Goal: Communication & Community: Answer question/provide support

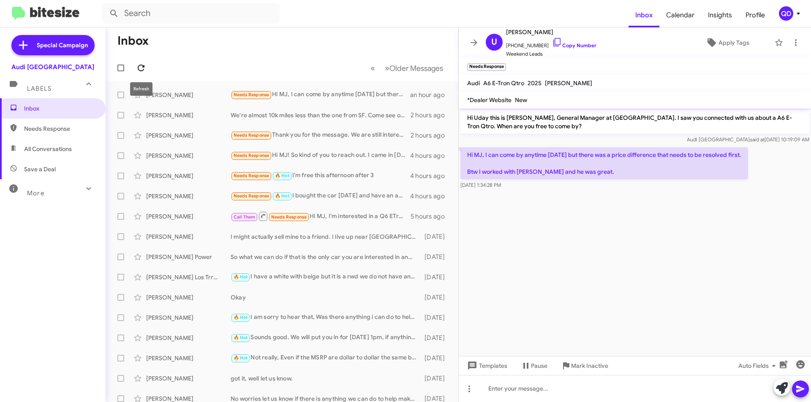
click at [143, 67] on icon at bounding box center [141, 68] width 7 height 7
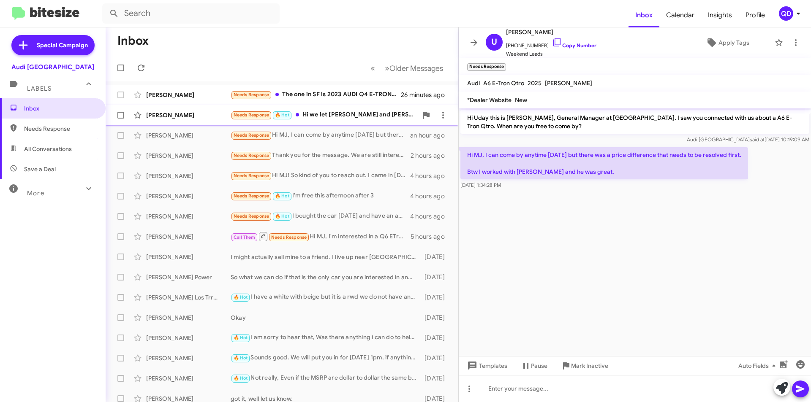
click at [206, 114] on div "[PERSON_NAME]" at bounding box center [188, 115] width 84 height 8
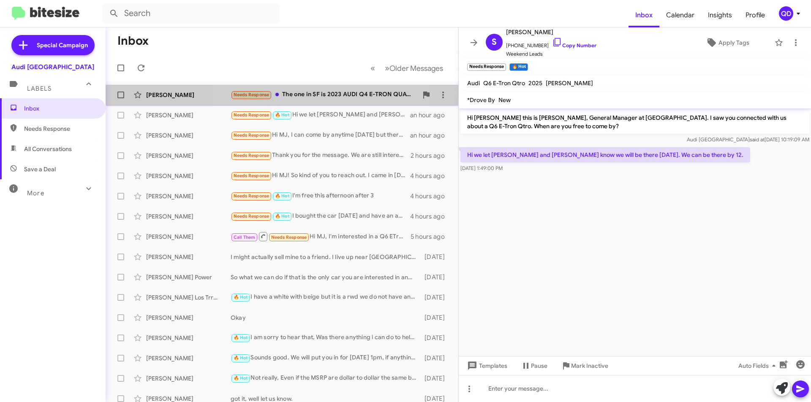
click at [302, 98] on div "Needs Response The one in SF is 2023 AUDI Q4 E-TRON QUATTRO PREMIUM PLUS 50" at bounding box center [324, 95] width 187 height 10
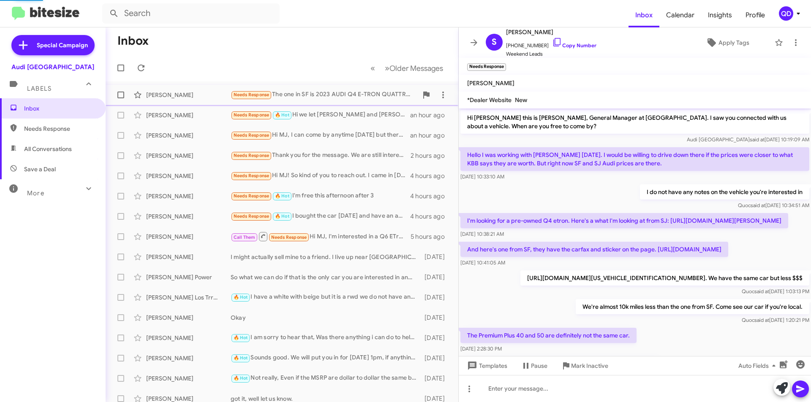
scroll to position [72, 0]
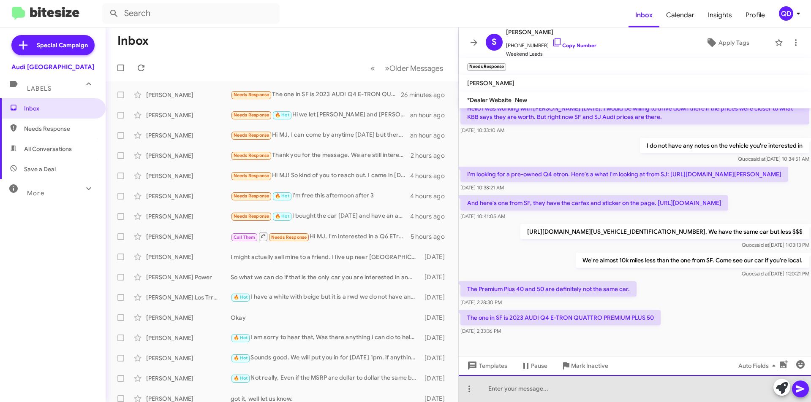
click at [531, 389] on div at bounding box center [635, 388] width 352 height 27
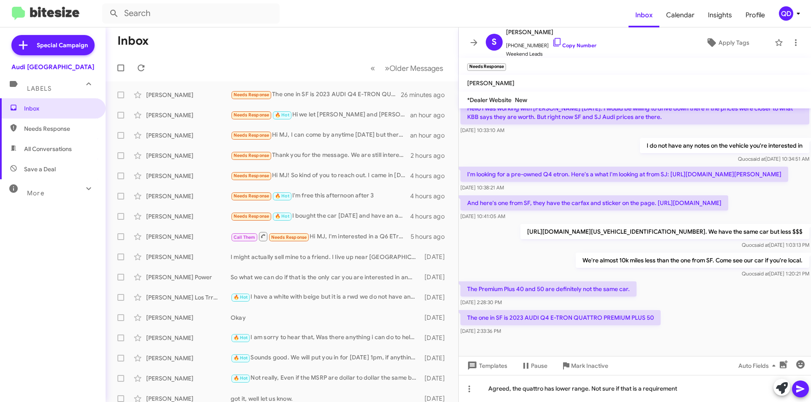
click at [800, 393] on icon at bounding box center [800, 389] width 10 height 10
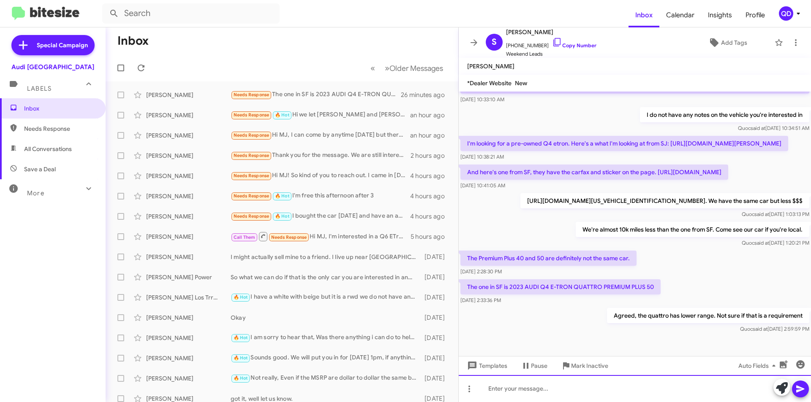
scroll to position [86, 0]
click at [176, 100] on div "[PERSON_NAME] Needs Response The one in SF is 2023 AUDI Q4 E-TRON QUATTRO PREMI…" at bounding box center [281, 95] width 339 height 17
click at [188, 117] on div "[PERSON_NAME]" at bounding box center [188, 115] width 84 height 8
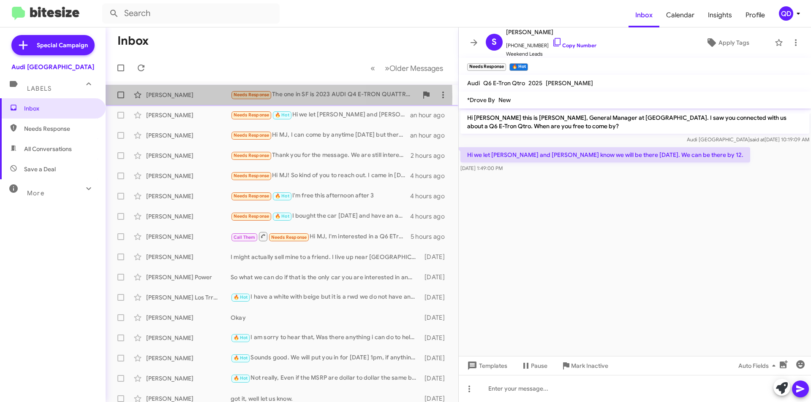
click at [194, 97] on div "[PERSON_NAME]" at bounding box center [188, 95] width 84 height 8
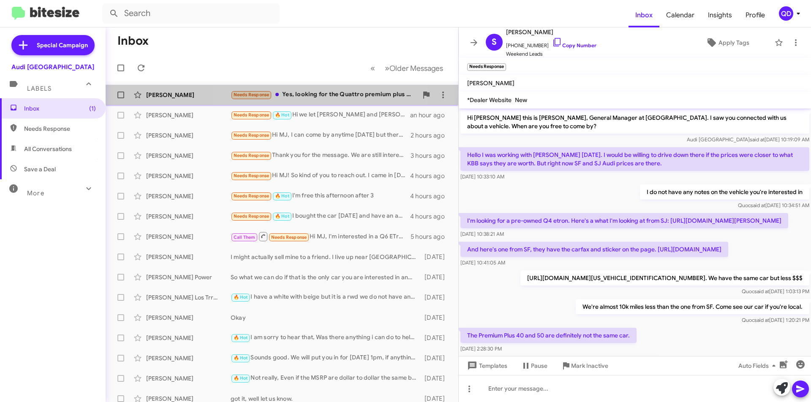
click at [325, 99] on div "Needs Response Yes, looking for the Quattro premium plus 50, comparable in spec…" at bounding box center [324, 95] width 187 height 10
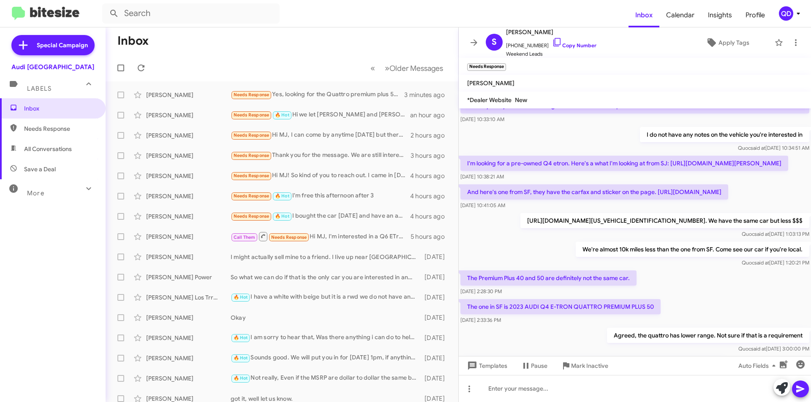
scroll to position [133, 0]
